Goal: Find specific page/section: Find specific page/section

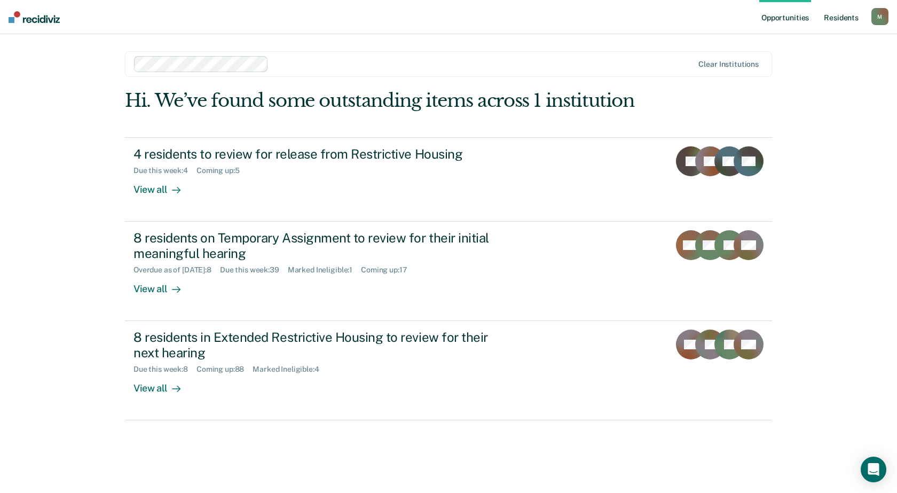
click at [842, 18] on link "Resident s" at bounding box center [841, 17] width 39 height 34
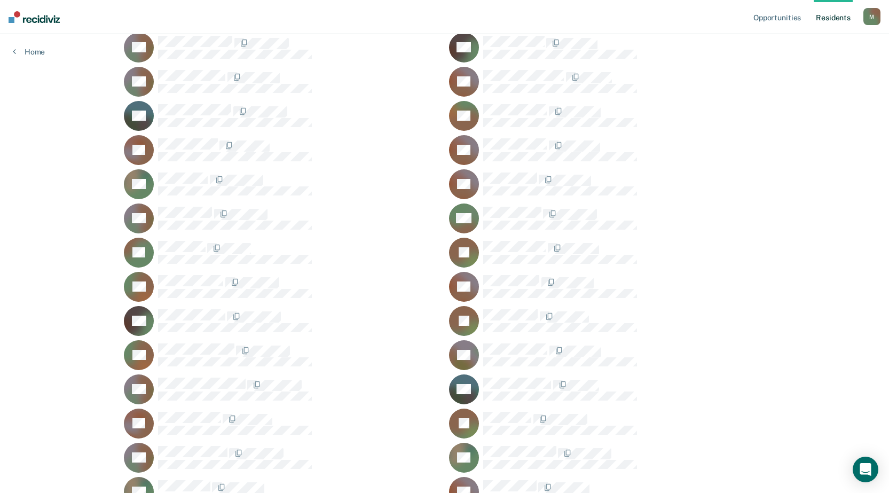
scroll to position [39096, 0]
